Goal: Find specific page/section: Find specific page/section

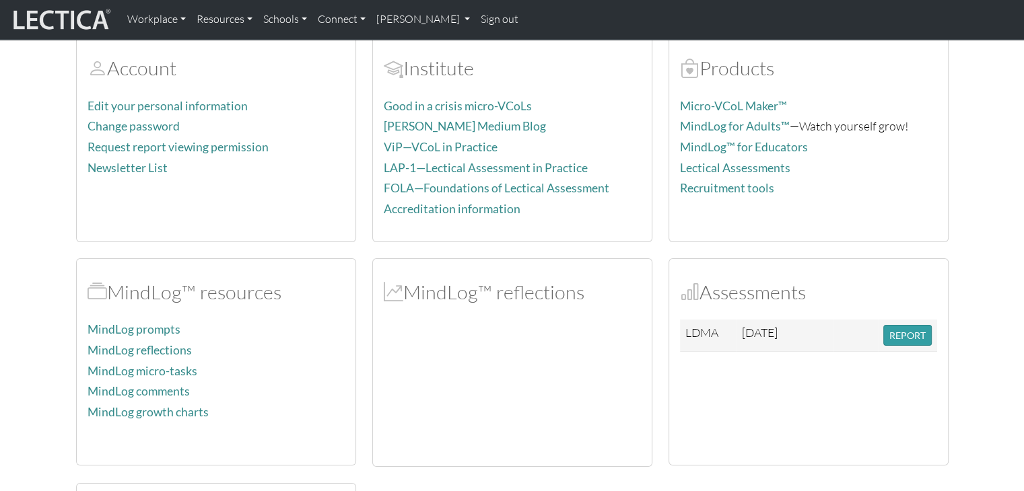
scroll to position [135, 0]
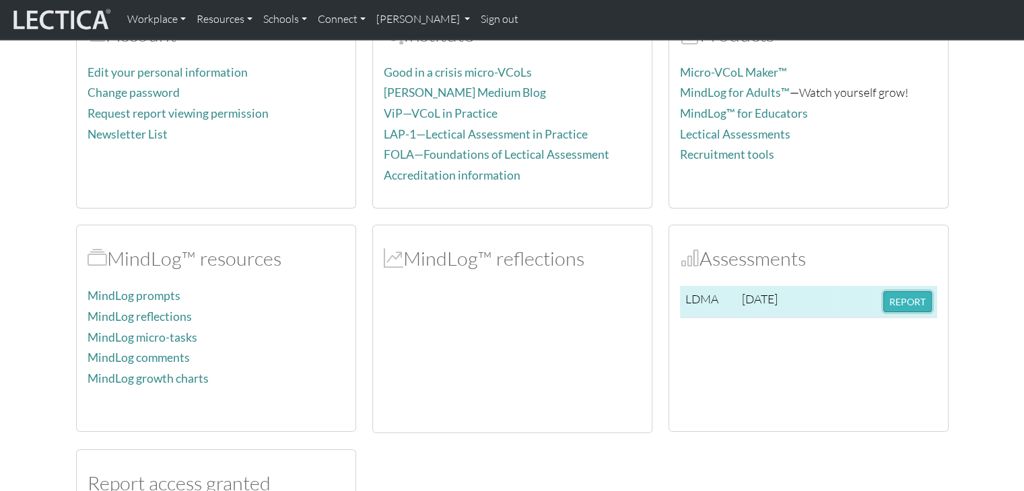
click at [905, 295] on button "REPORT" at bounding box center [907, 301] width 48 height 21
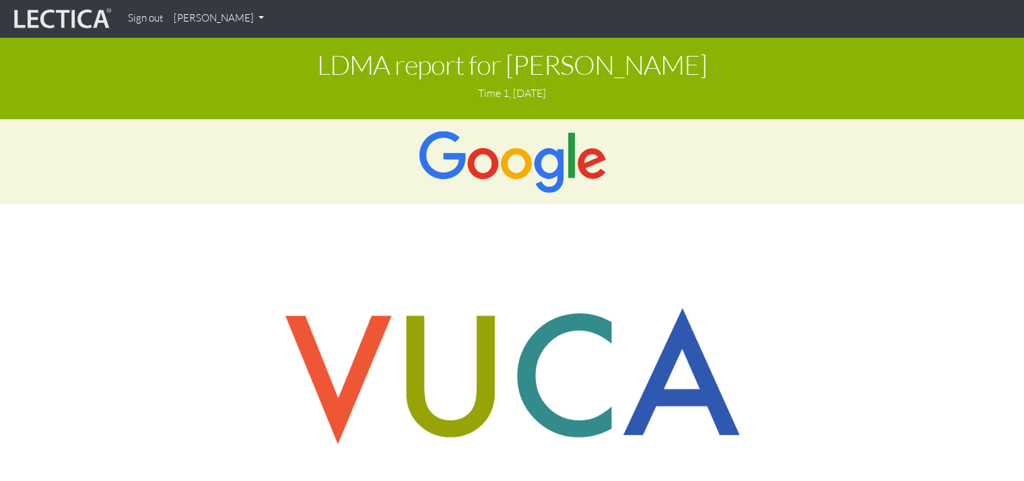
click at [217, 29] on link "[PERSON_NAME]" at bounding box center [218, 18] width 101 height 26
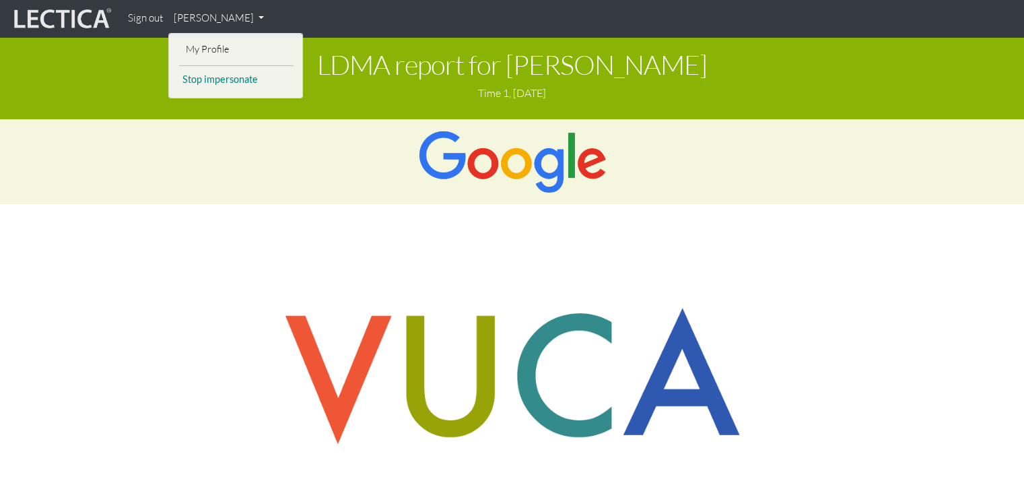
click at [211, 81] on link "Stop impersonate" at bounding box center [236, 79] width 114 height 17
